Goal: Use online tool/utility: Utilize a website feature to perform a specific function

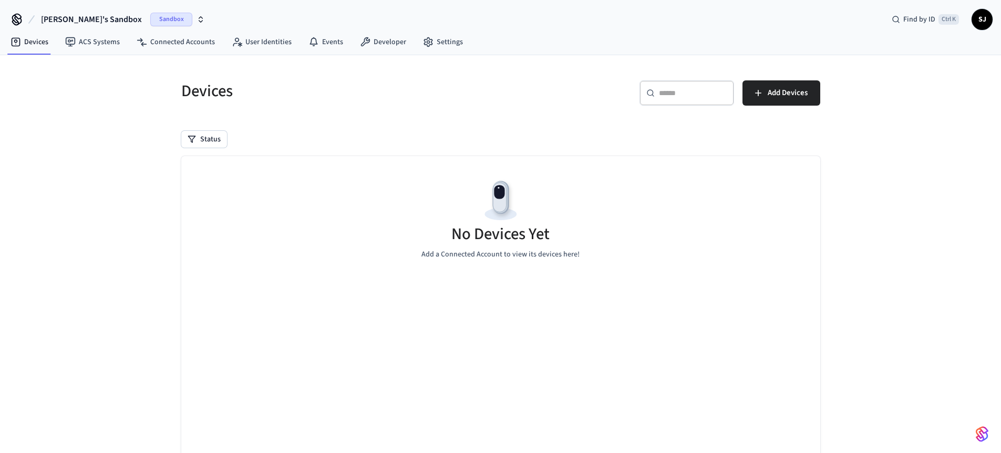
click at [74, 19] on span "[PERSON_NAME]'s Sandbox" at bounding box center [91, 19] width 101 height 13
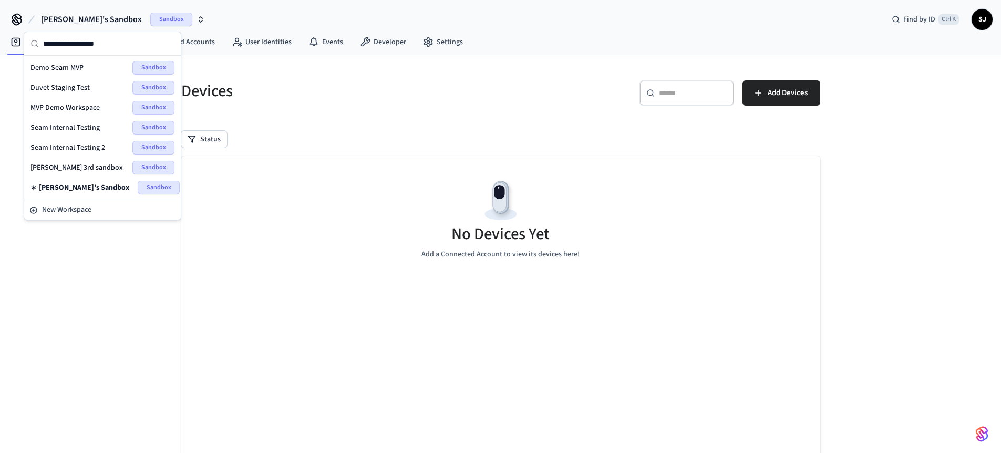
click at [81, 141] on div "Seam Internal Testing 2 Sandbox" at bounding box center [102, 148] width 144 height 14
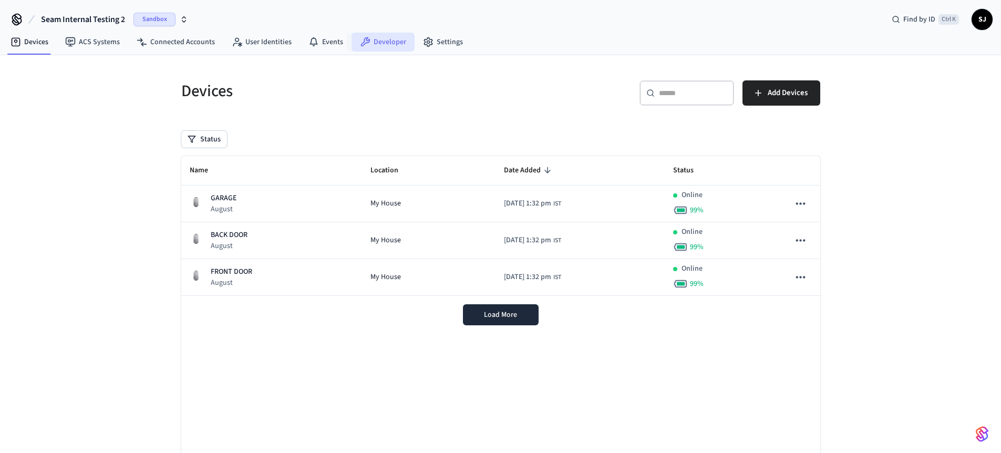
click at [390, 50] on link "Developer" at bounding box center [383, 42] width 63 height 19
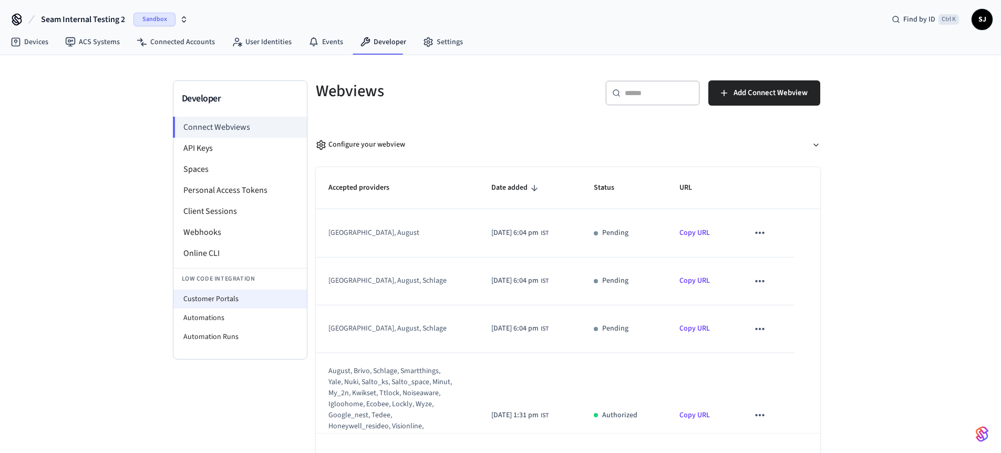
click at [199, 297] on li "Customer Portals" at bounding box center [239, 299] width 133 height 19
select select "**********"
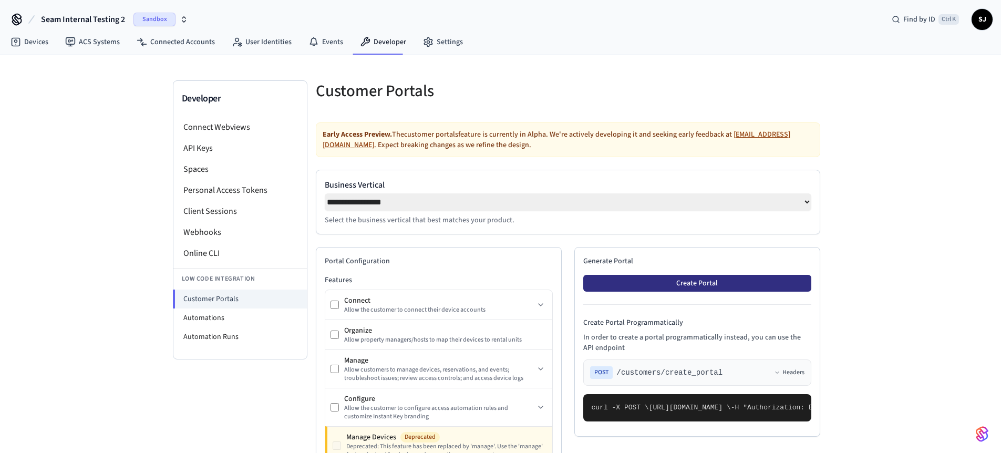
click at [711, 283] on button "Create Portal" at bounding box center [697, 283] width 228 height 17
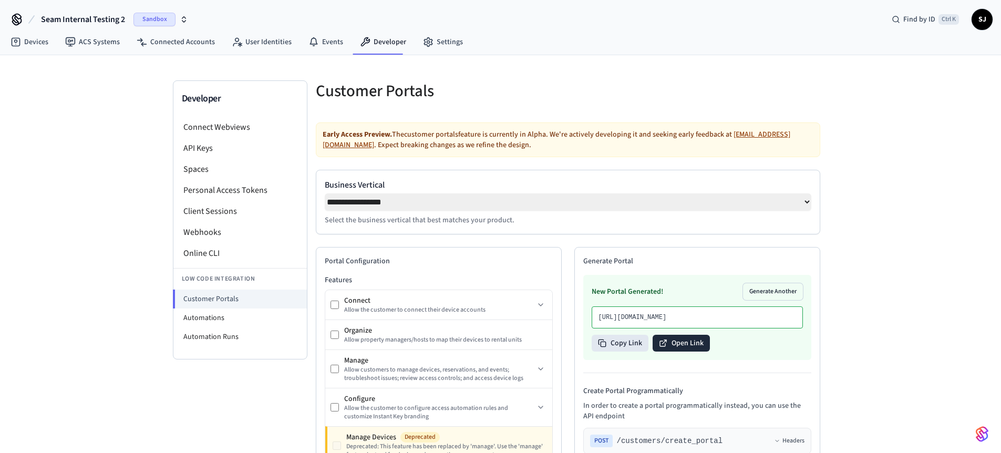
click at [674, 352] on button "Open Link" at bounding box center [681, 343] width 57 height 17
